Goal: Task Accomplishment & Management: Manage account settings

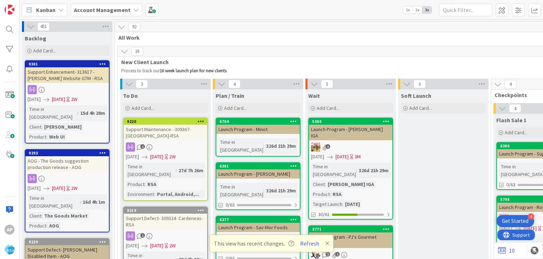
scroll to position [1497, 0]
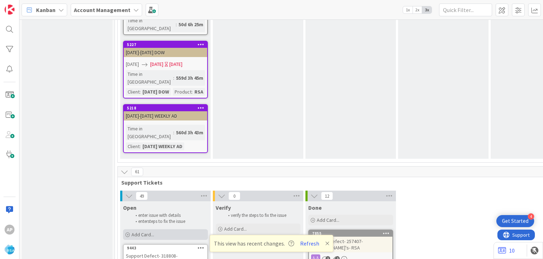
click at [165, 229] on div "Add Card..." at bounding box center [165, 234] width 85 height 11
click at [229, 254] on icon at bounding box center [230, 257] width 6 height 6
type textarea "x"
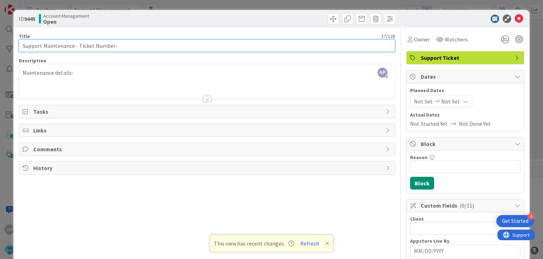
drag, startPoint x: 112, startPoint y: 47, endPoint x: 79, endPoint y: 43, distance: 34.1
click at [79, 43] on input "Support Maintenance - Ticket Number-" at bounding box center [207, 45] width 376 height 13
drag, startPoint x: 79, startPoint y: 45, endPoint x: 112, endPoint y: 48, distance: 34.1
click at [112, 48] on input "Support Maintenance - Ticket Number-" at bounding box center [207, 45] width 376 height 13
paste input "#318854"
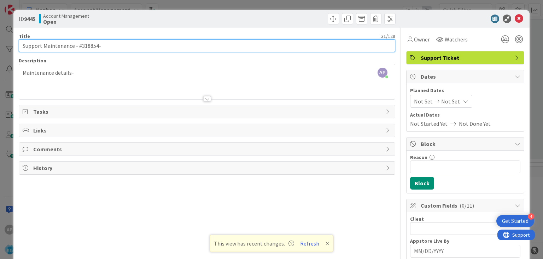
click at [81, 46] on input "Support Maintenance - #318854-" at bounding box center [207, 45] width 376 height 13
click at [112, 45] on input "Support Maintenance - 318854-" at bounding box center [207, 45] width 376 height 13
type input "Support Maintenance - 318854- Sunshine Foods-RSA"
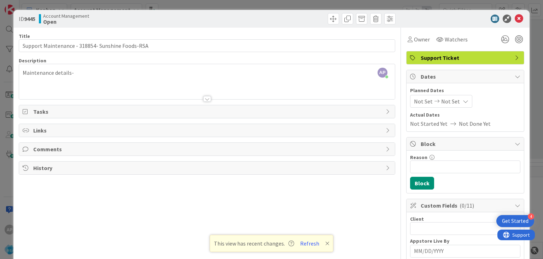
click at [85, 73] on div "Maintenance details-" at bounding box center [207, 83] width 376 height 32
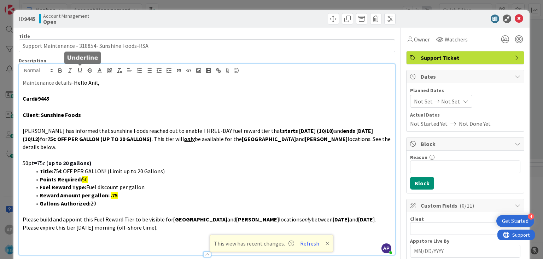
click at [85, 73] on button "button" at bounding box center [80, 70] width 10 height 8
click at [416, 100] on span "Not Set" at bounding box center [423, 101] width 19 height 8
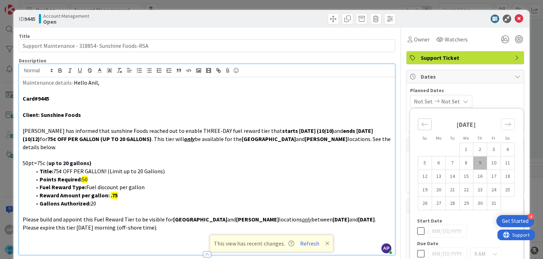
click at [424, 124] on icon "Move backward to switch to the previous month." at bounding box center [425, 124] width 6 height 4
click at [438, 203] on td "29" at bounding box center [439, 202] width 14 height 13
type input "[DATE]"
click at [504, 124] on div "Move forward to switch to the next month." at bounding box center [508, 124] width 14 height 12
click at [494, 162] on td "10" at bounding box center [494, 162] width 14 height 13
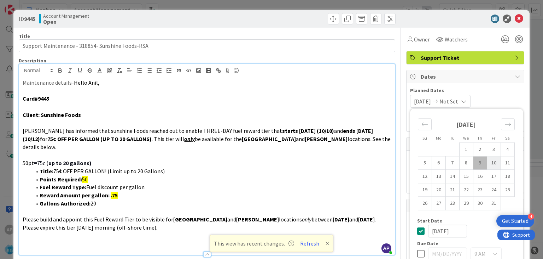
type input "[DATE]"
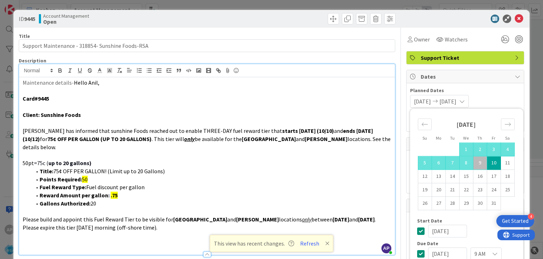
click at [498, 94] on div "Planned Dates [DATE] [DATE] Su Mo Tu We Th Fr Sa [DATE] 1 2 3 4 5 6 7 8 9 10 11…" at bounding box center [465, 97] width 110 height 21
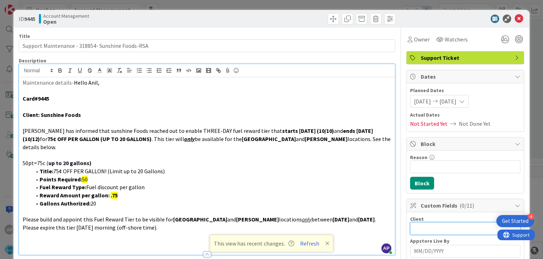
click at [420, 227] on input "text" at bounding box center [465, 228] width 110 height 13
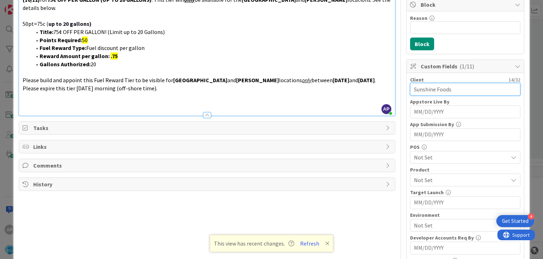
scroll to position [143, 0]
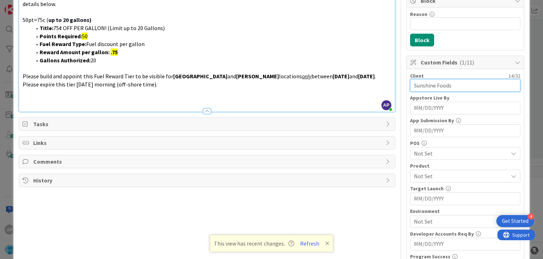
type input "Sunshine Foods"
click at [425, 174] on span "Not Set" at bounding box center [461, 176] width 94 height 8
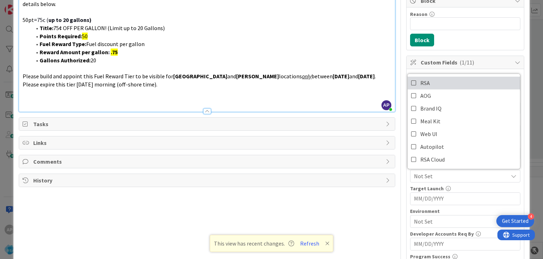
click at [414, 80] on icon at bounding box center [414, 82] width 6 height 11
click at [428, 174] on span "RSA" at bounding box center [461, 176] width 94 height 8
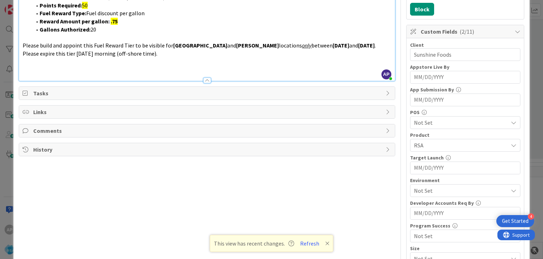
scroll to position [175, 0]
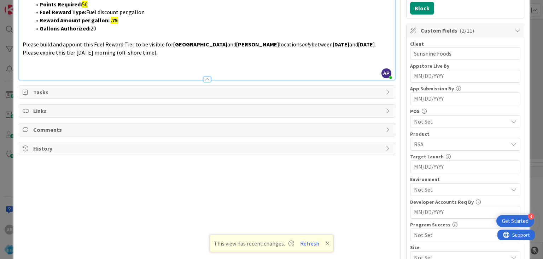
click at [422, 188] on span "Not Set" at bounding box center [461, 189] width 94 height 8
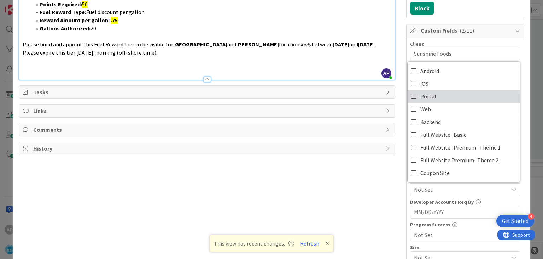
click at [414, 94] on icon at bounding box center [414, 96] width 6 height 11
click at [436, 186] on span "Portal" at bounding box center [461, 189] width 94 height 8
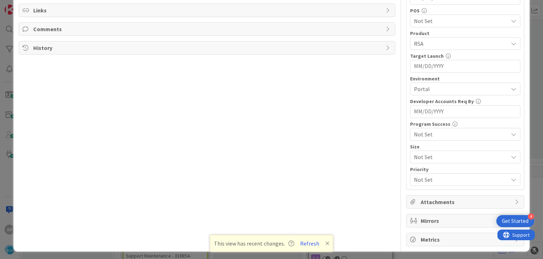
scroll to position [0, 0]
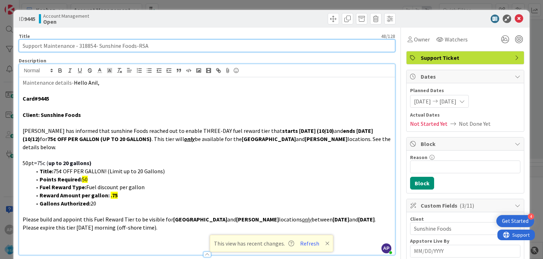
drag, startPoint x: 43, startPoint y: 45, endPoint x: 135, endPoint y: 48, distance: 92.0
click at [135, 48] on input "Support Maintenance - 318854- Sunshine Foods-RSA" at bounding box center [207, 45] width 376 height 13
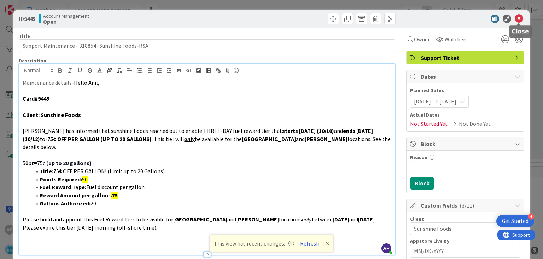
click at [520, 21] on icon at bounding box center [519, 19] width 8 height 8
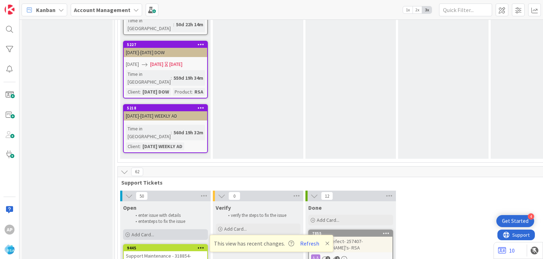
click at [143, 231] on span "Add Card..." at bounding box center [143, 234] width 23 height 6
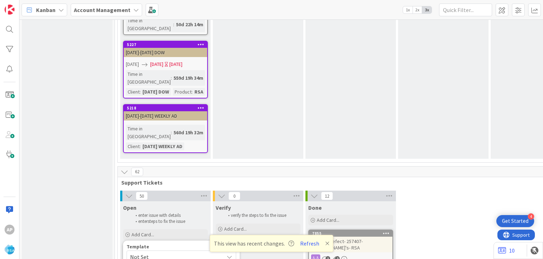
click at [228, 254] on icon at bounding box center [230, 257] width 6 height 6
type textarea "x"
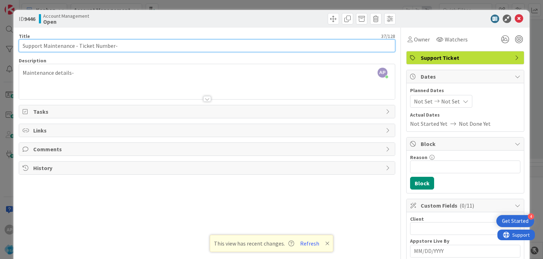
drag, startPoint x: 79, startPoint y: 46, endPoint x: 111, endPoint y: 47, distance: 32.6
click at [111, 47] on input "Support Maintenance - Ticket Number-" at bounding box center [207, 45] width 376 height 13
drag, startPoint x: 111, startPoint y: 48, endPoint x: 79, endPoint y: 44, distance: 33.1
click at [79, 44] on input "Support Maintenance - Ticket Number-" at bounding box center [207, 45] width 376 height 13
paste input "#318857"
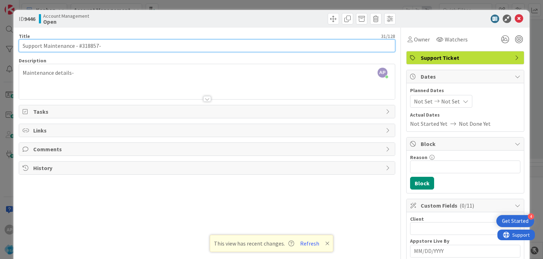
click at [80, 46] on input "Support Maintenance - #318857-" at bounding box center [207, 45] width 376 height 13
click at [110, 46] on input "Support Maintenance - 318857-" at bounding box center [207, 45] width 376 height 13
type input "Support Maintenance - 318857- Sunshine Foods-RSA"
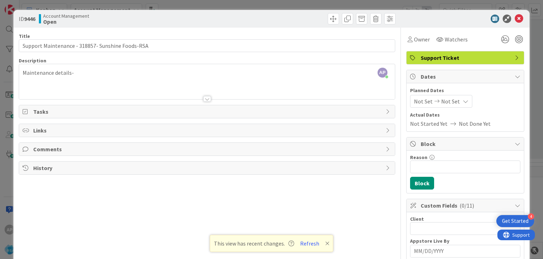
click at [88, 74] on div "Maintenance details-" at bounding box center [207, 83] width 376 height 32
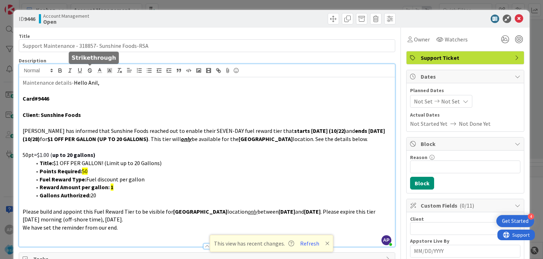
click at [88, 74] on button "button" at bounding box center [90, 70] width 10 height 8
click at [416, 99] on span "Not Set" at bounding box center [423, 101] width 19 height 8
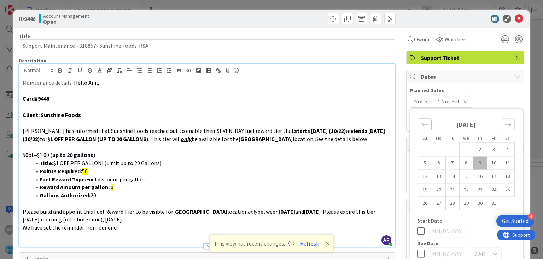
click at [425, 128] on div "Move backward to switch to the previous month." at bounding box center [425, 124] width 14 height 12
click at [440, 201] on td "29" at bounding box center [439, 202] width 14 height 13
type input "[DATE]"
click at [512, 123] on div "Move forward to switch to the next month." at bounding box center [508, 124] width 14 height 12
click at [493, 161] on td "10" at bounding box center [494, 162] width 14 height 13
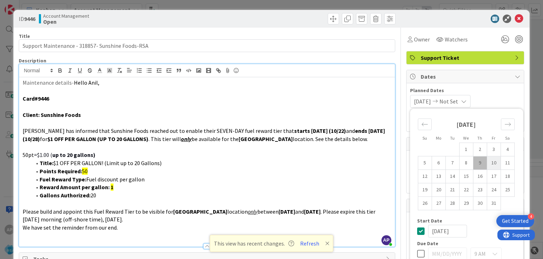
type input "[DATE]"
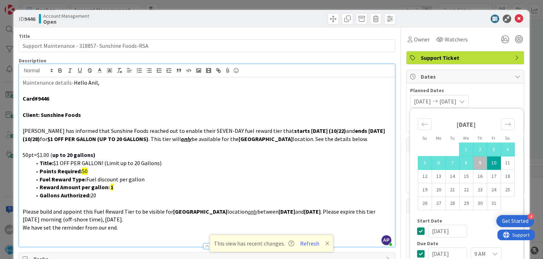
click at [495, 98] on div "[DATE] [DATE] Su Mo Tu We Th Fr Sa [DATE] 1 2 3 4 5 6 7 8 9 10 11 12 13 14 15 1…" at bounding box center [465, 101] width 110 height 13
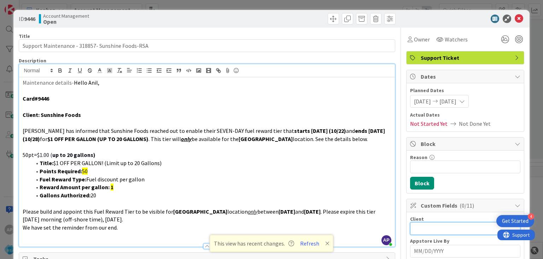
click at [427, 226] on input "text" at bounding box center [465, 228] width 110 height 13
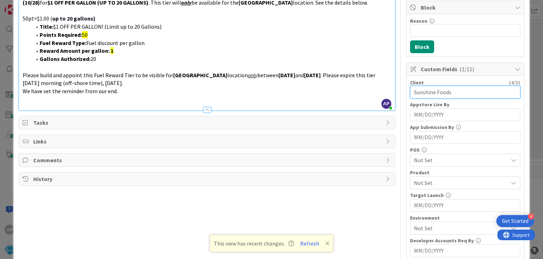
scroll to position [137, 0]
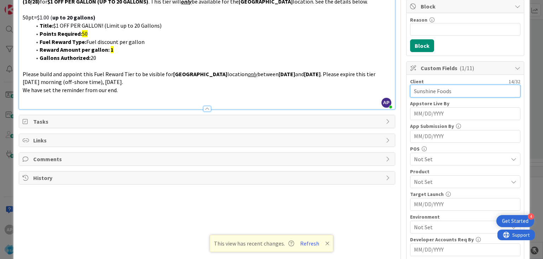
type input "Sunshine Foods"
click at [418, 181] on span "Not Set" at bounding box center [461, 181] width 94 height 8
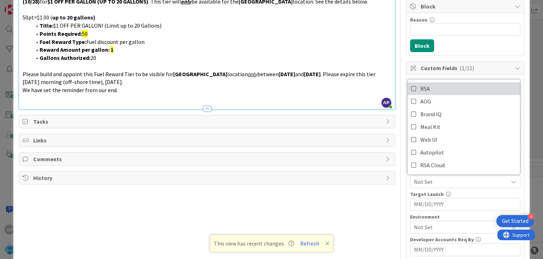
click at [414, 85] on icon at bounding box center [414, 88] width 6 height 11
click at [409, 182] on div "Client 14 / 32 Sunshine Foods Appstore Live By Navigate forward to interact wit…" at bounding box center [465, 201] width 117 height 253
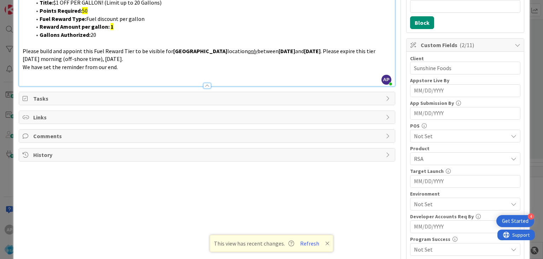
scroll to position [168, 0]
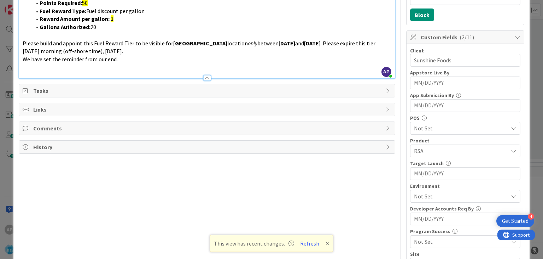
click at [421, 195] on span "Not Set" at bounding box center [461, 196] width 94 height 8
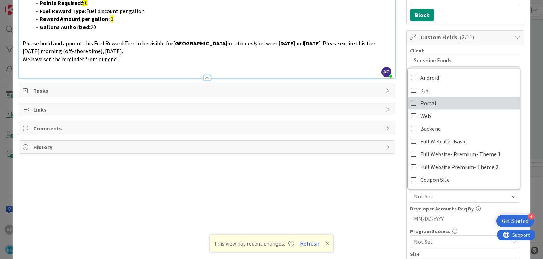
click at [413, 102] on icon at bounding box center [414, 103] width 6 height 11
click at [409, 196] on div "Client 14 / 32 Sunshine Foods Appstore Live By Navigate forward to interact wit…" at bounding box center [465, 170] width 117 height 253
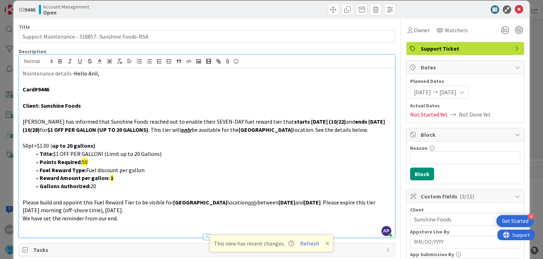
scroll to position [0, 0]
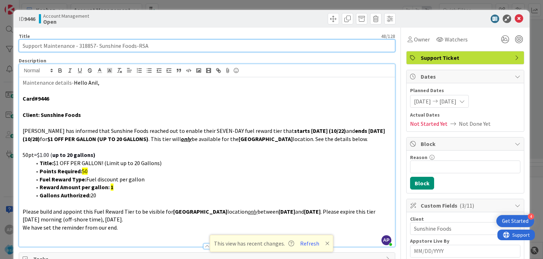
drag, startPoint x: 42, startPoint y: 46, endPoint x: 134, endPoint y: 47, distance: 91.3
click at [134, 47] on input "Support Maintenance - 318857- Sunshine Foods-RSA" at bounding box center [207, 45] width 376 height 13
